Goal: Task Accomplishment & Management: Manage account settings

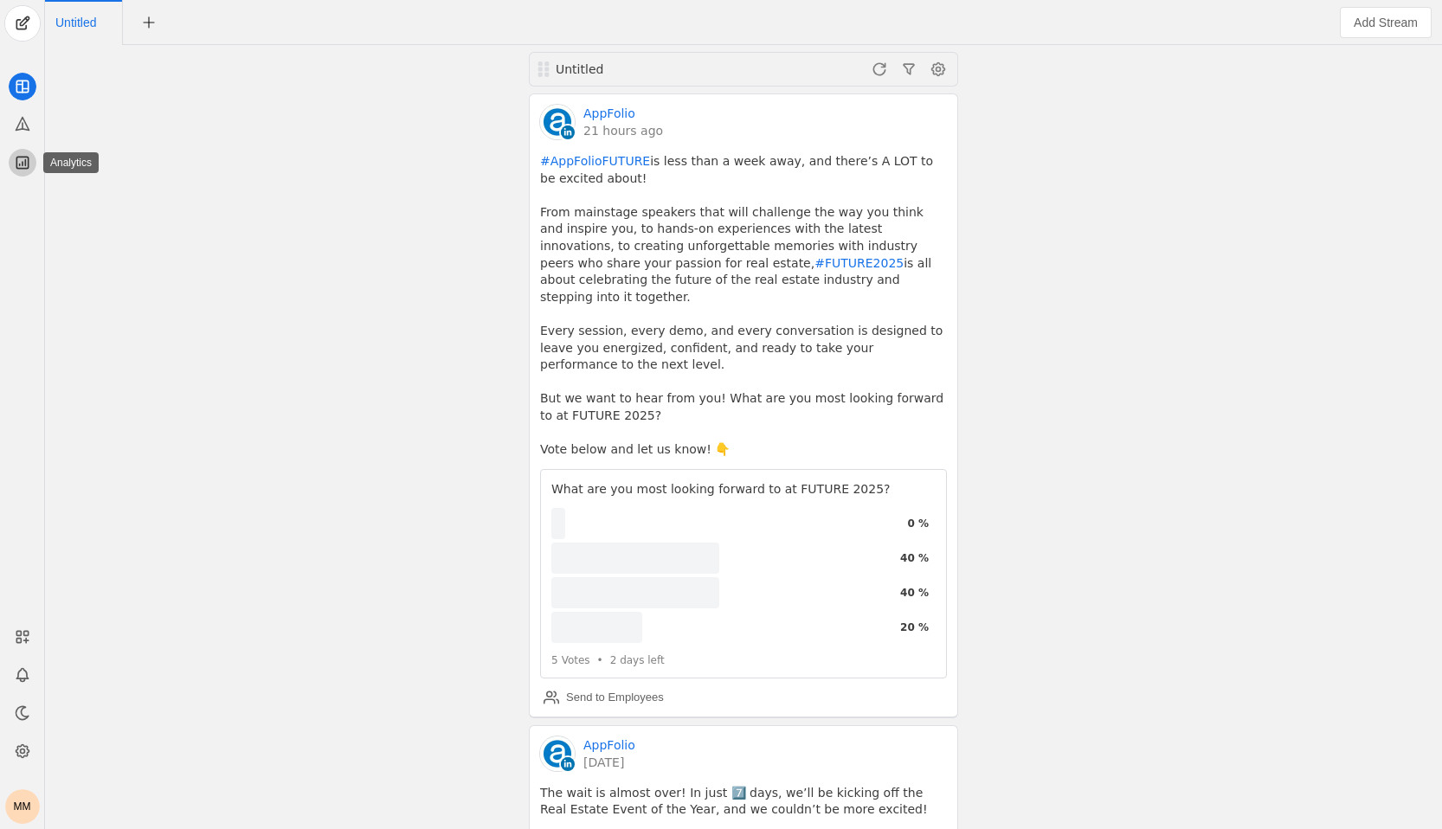
click at [34, 164] on app-icon at bounding box center [23, 163] width 28 height 28
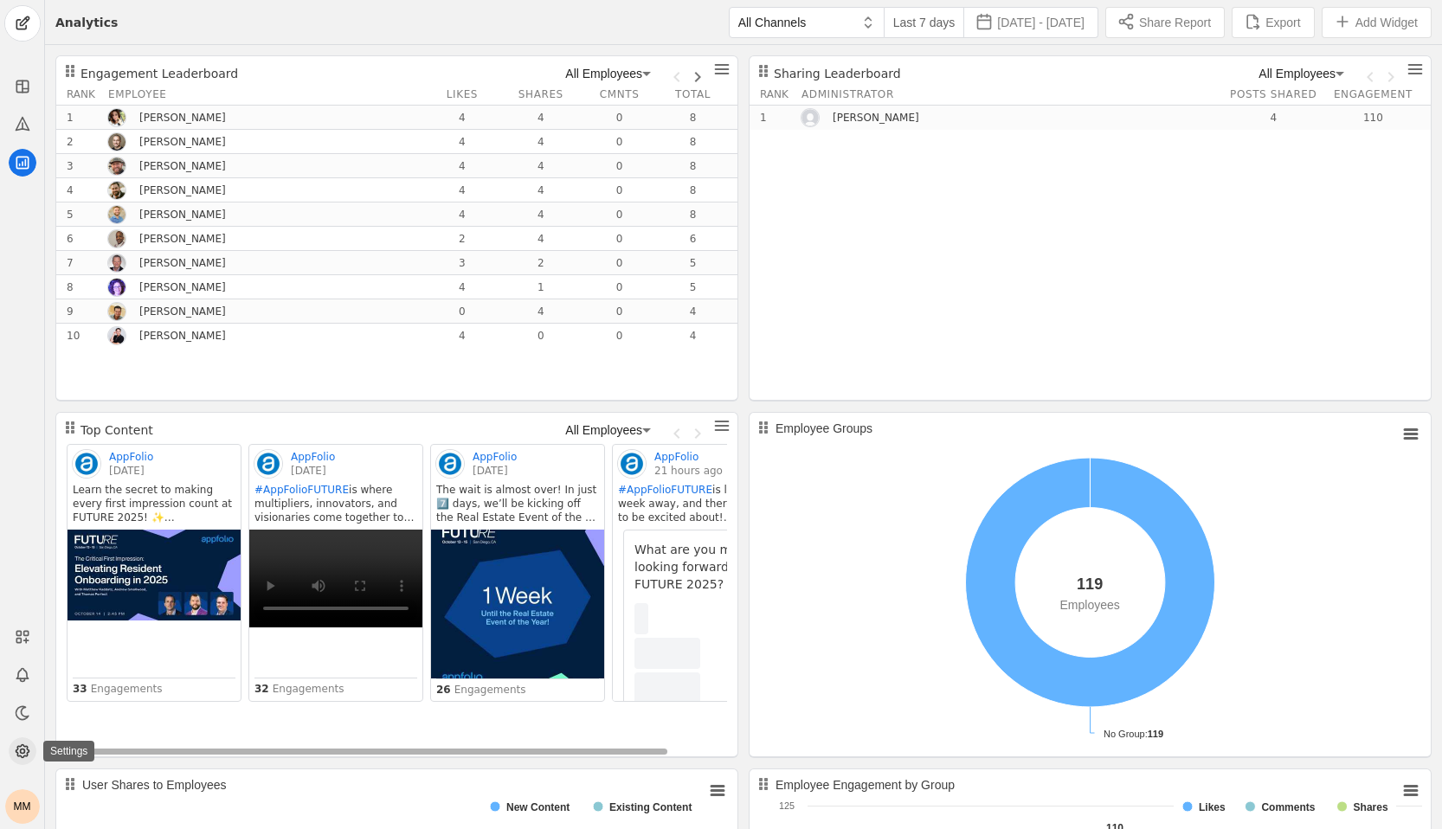
click at [27, 738] on app-icon at bounding box center [23, 752] width 28 height 28
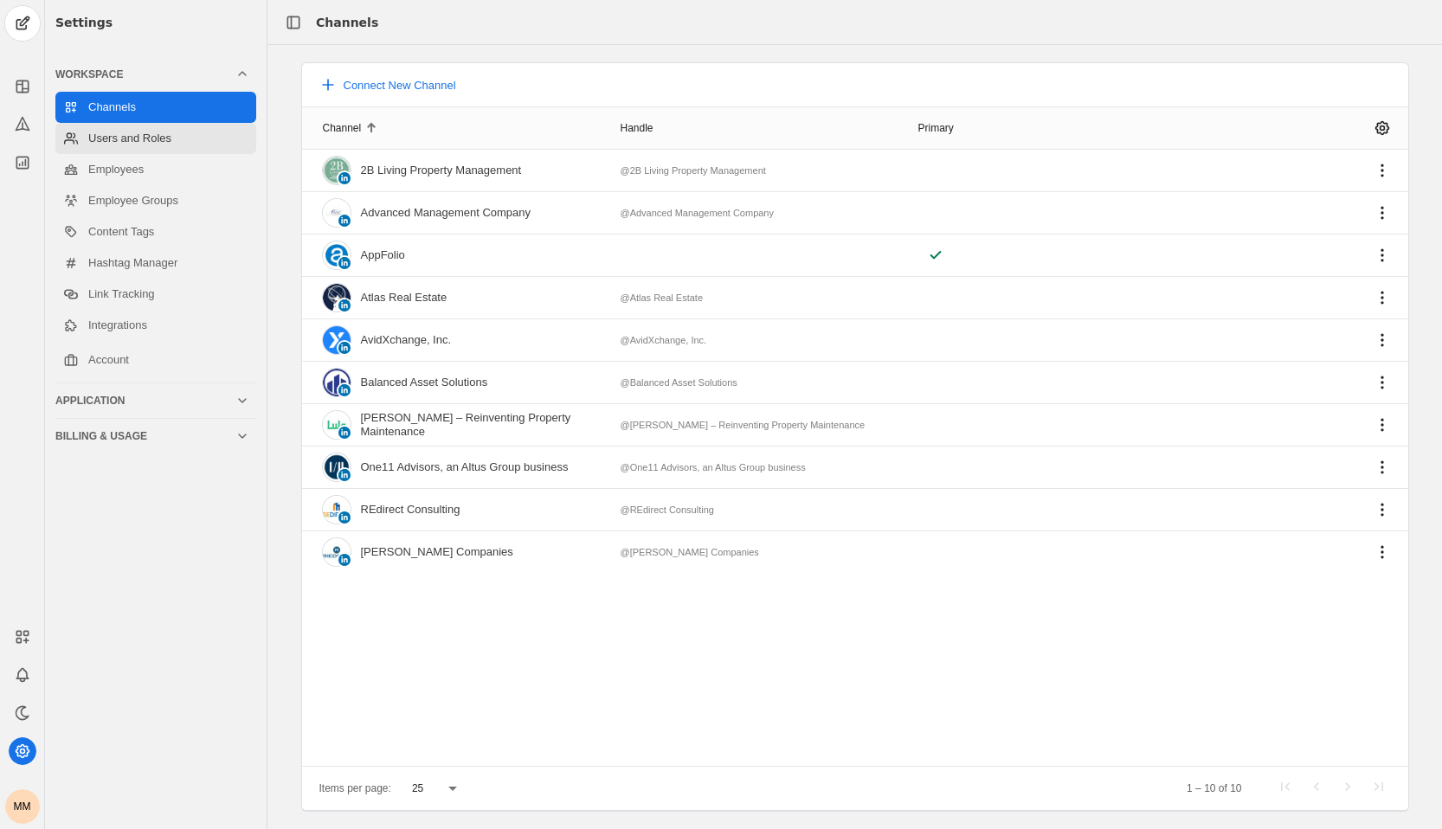
click at [174, 133] on link "Users and Roles" at bounding box center [155, 138] width 201 height 31
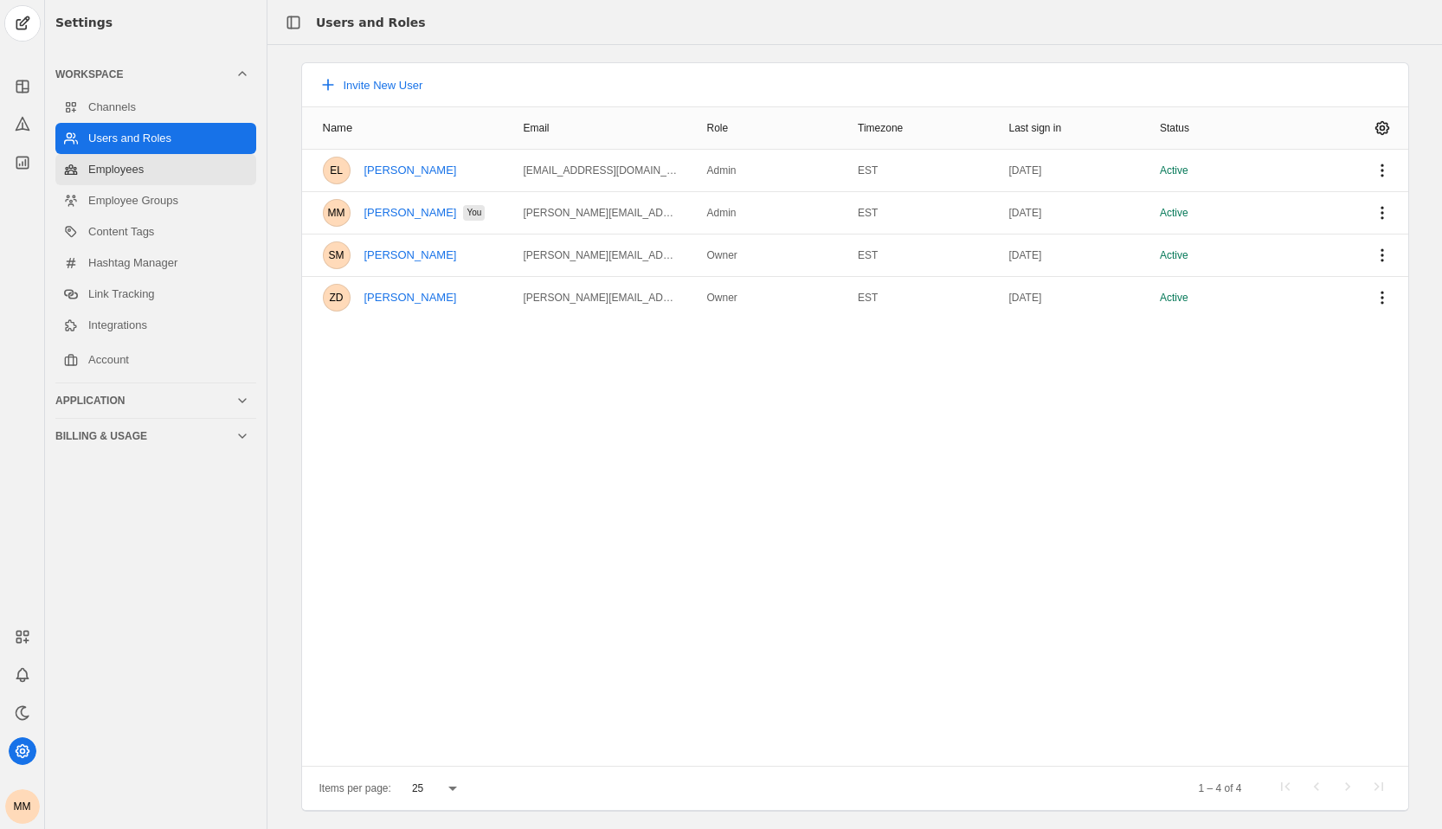
click at [159, 163] on link "Employees" at bounding box center [155, 169] width 201 height 31
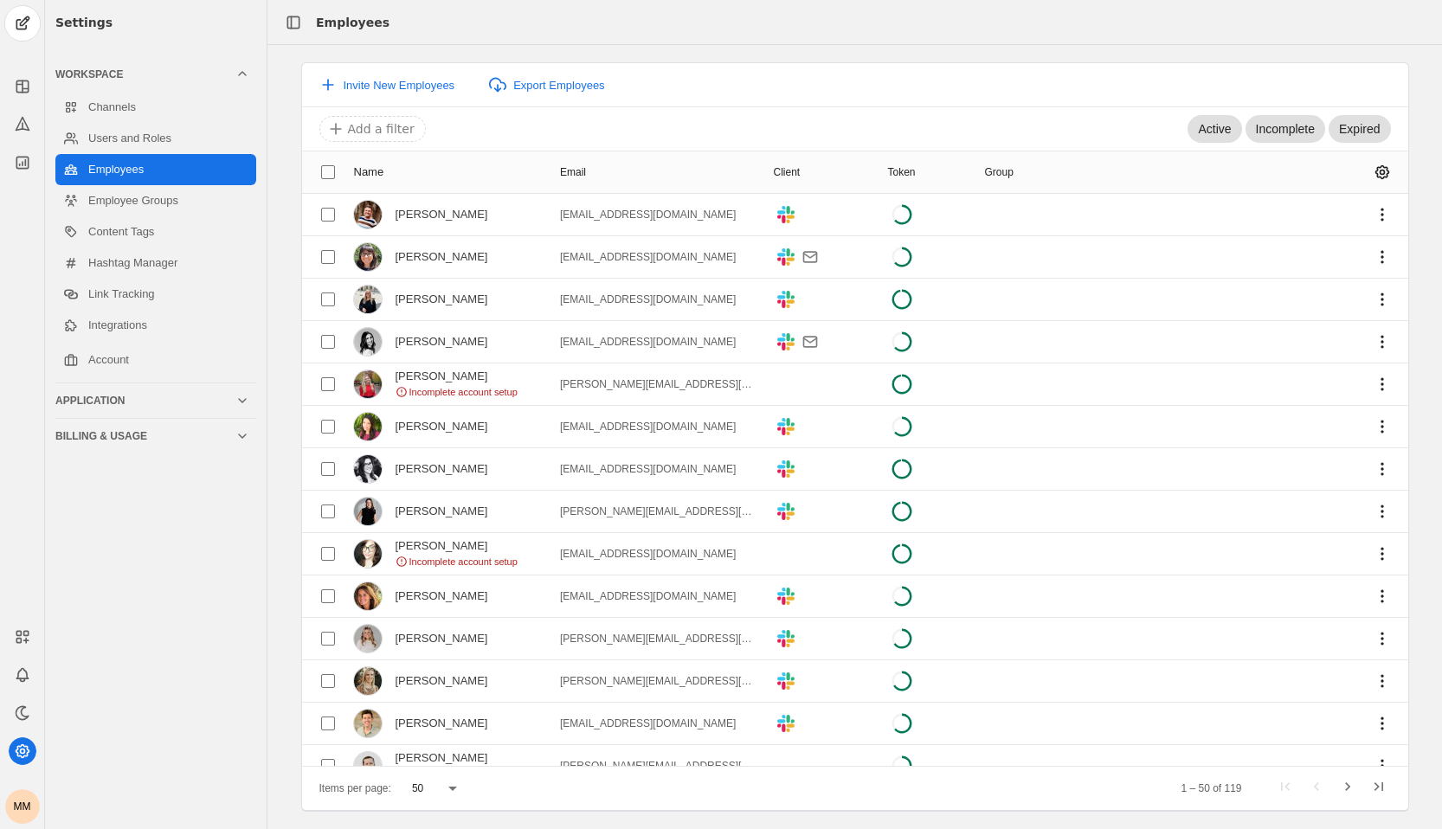
click at [680, 132] on input at bounding box center [759, 129] width 866 height 21
type input "b"
click at [193, 208] on link "Employee Groups" at bounding box center [155, 200] width 201 height 31
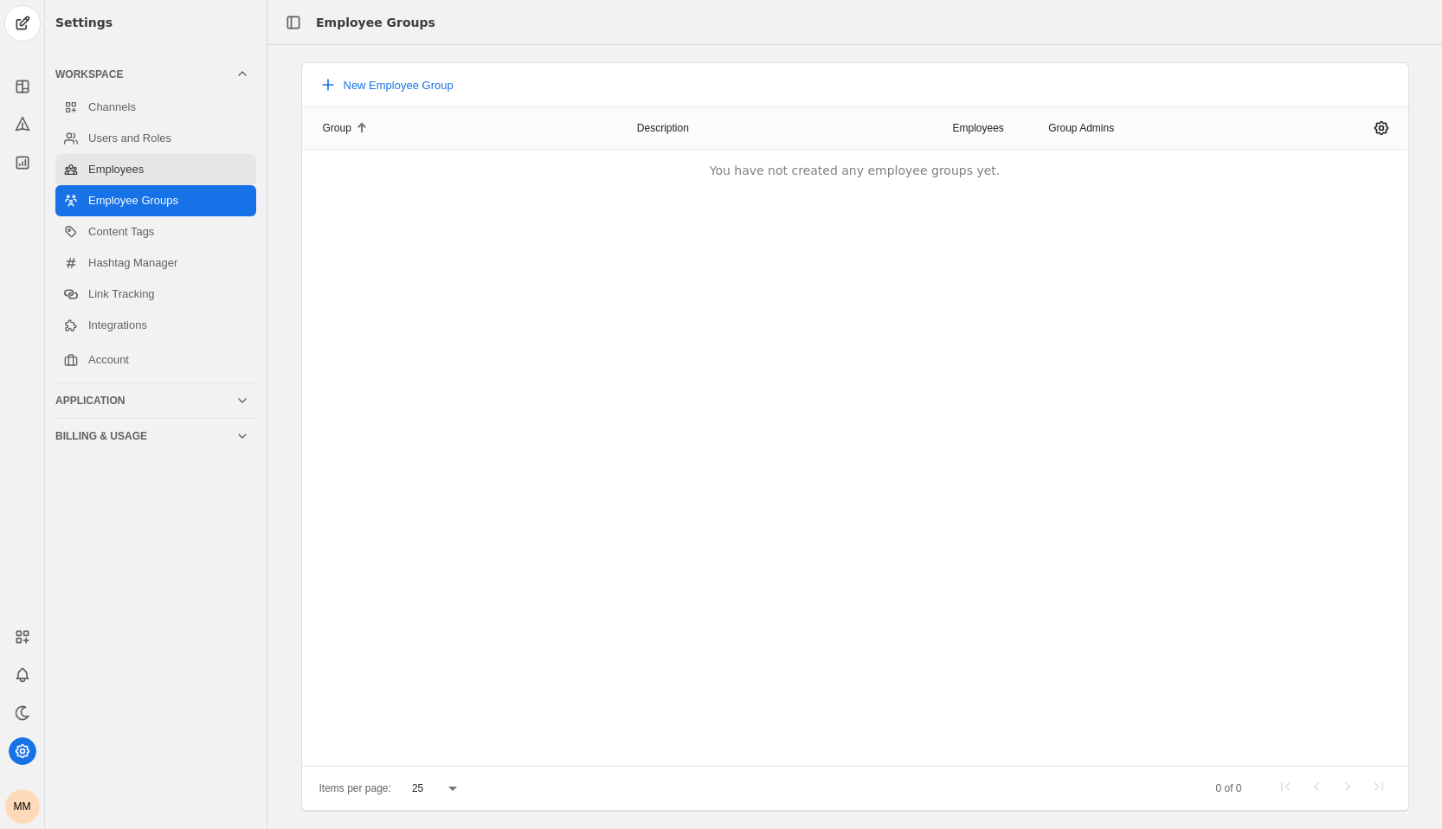
click at [190, 167] on link "Employees" at bounding box center [155, 169] width 201 height 31
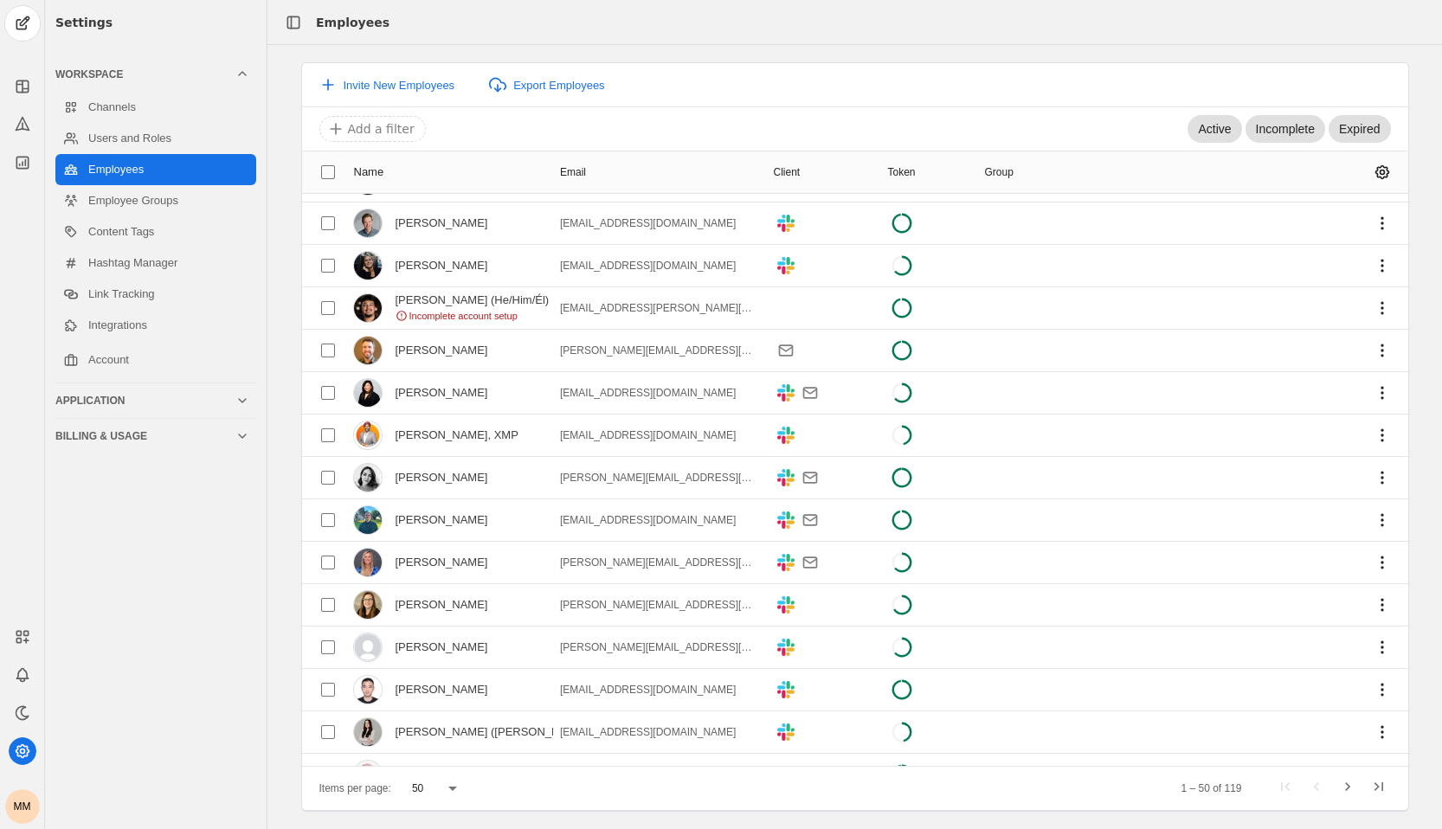
scroll to position [1548, 0]
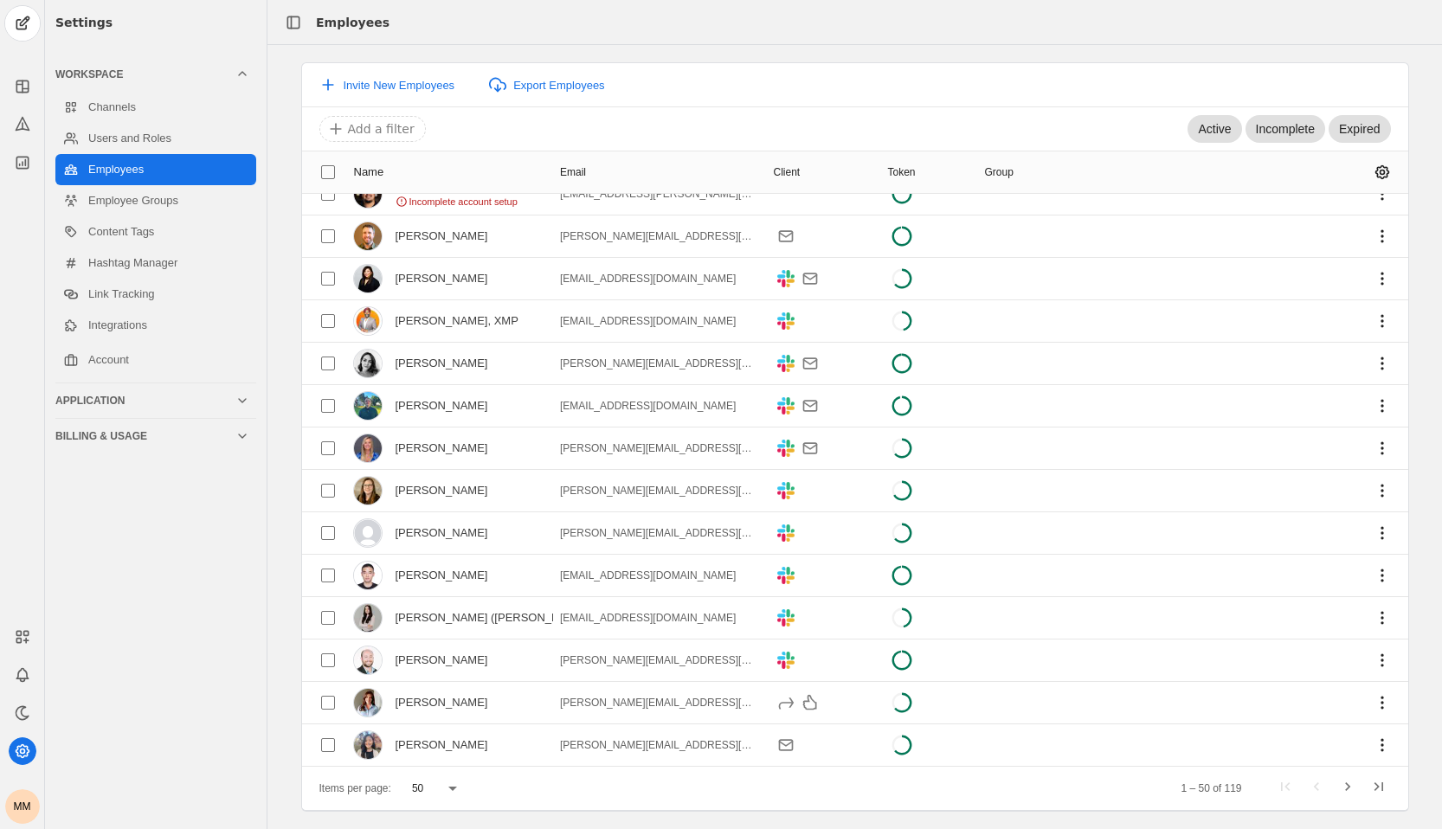
click at [428, 782] on div "50" at bounding box center [430, 789] width 36 height 16
click at [449, 752] on mat-option "200" at bounding box center [439, 744] width 73 height 42
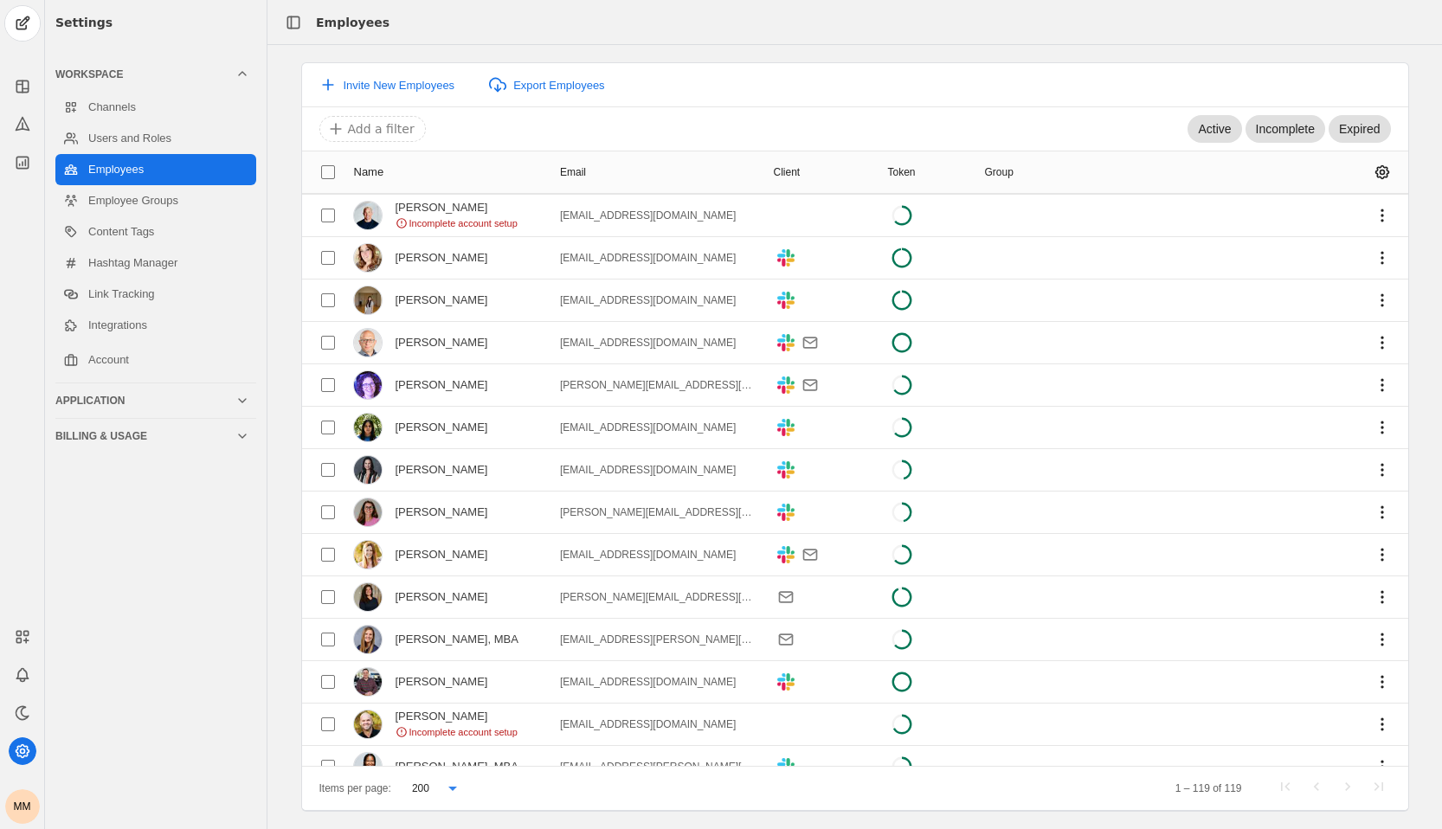
scroll to position [4475, 0]
